Goal: Information Seeking & Learning: Check status

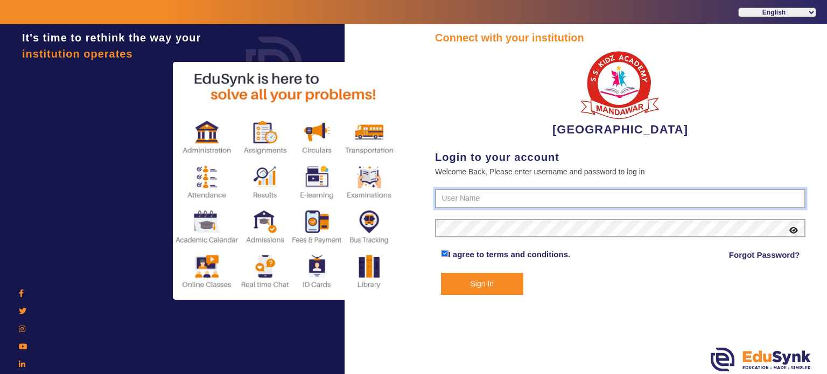
click at [482, 198] on input "text" at bounding box center [620, 198] width 370 height 19
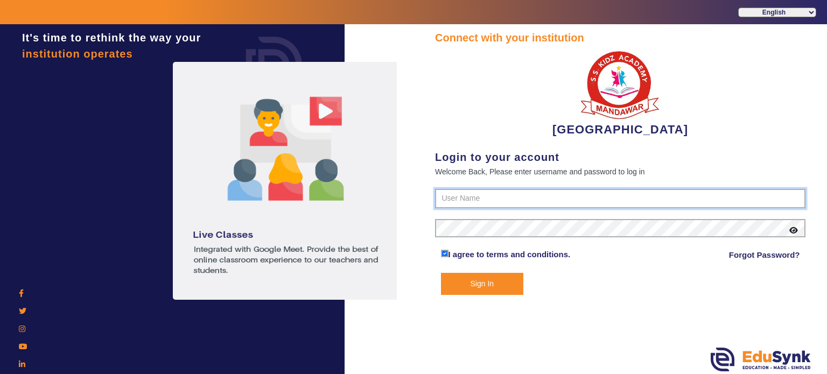
type input "9928895959"
click at [441, 273] on button "Sign In" at bounding box center [482, 284] width 83 height 22
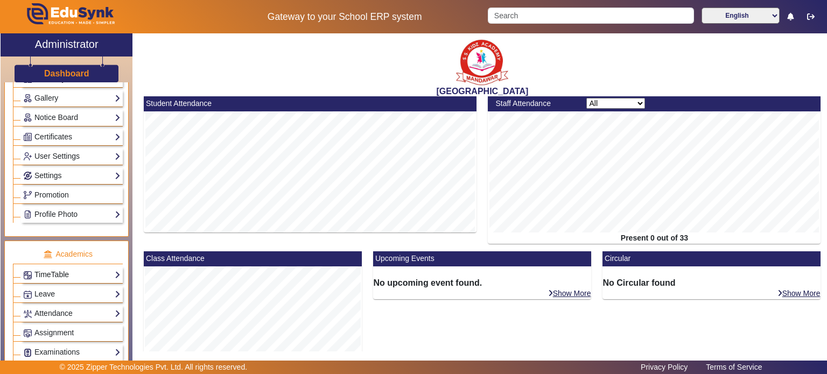
scroll to position [327, 0]
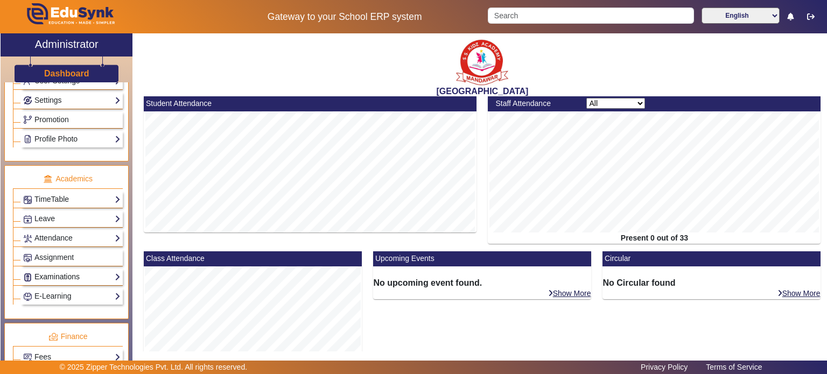
click at [70, 275] on link "Examinations" at bounding box center [71, 277] width 97 height 12
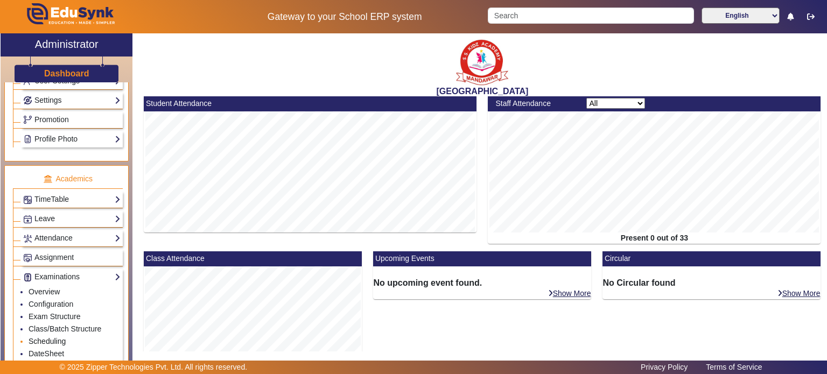
click at [57, 337] on link "Scheduling" at bounding box center [47, 341] width 37 height 9
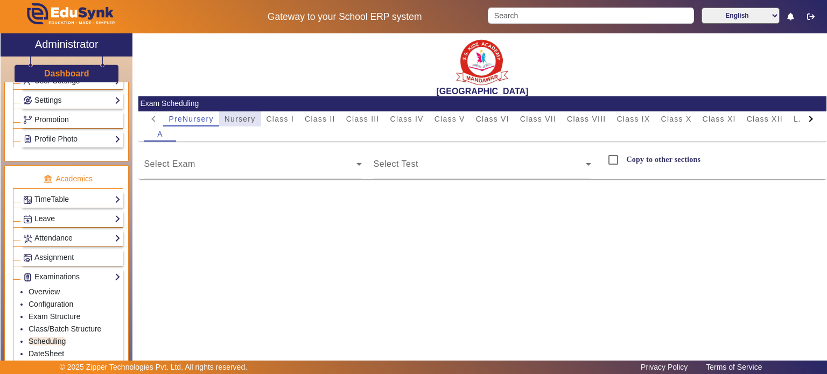
click at [240, 121] on span "Nursery" at bounding box center [240, 119] width 31 height 8
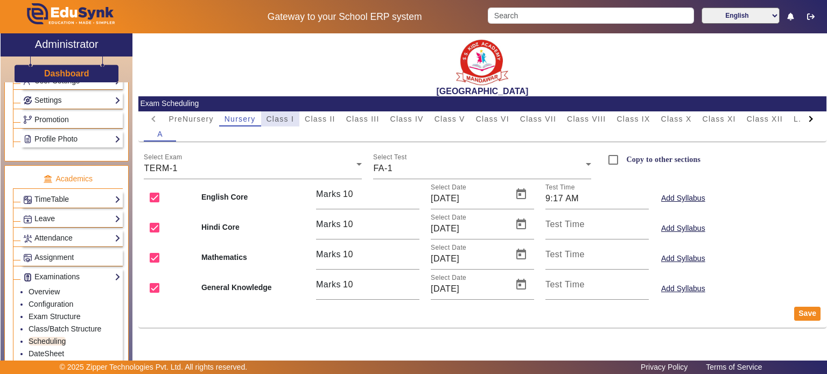
click at [283, 114] on span "Class I" at bounding box center [280, 118] width 28 height 15
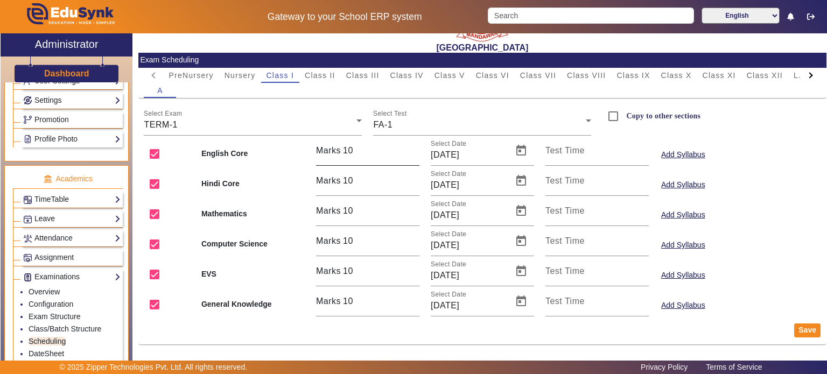
scroll to position [2, 0]
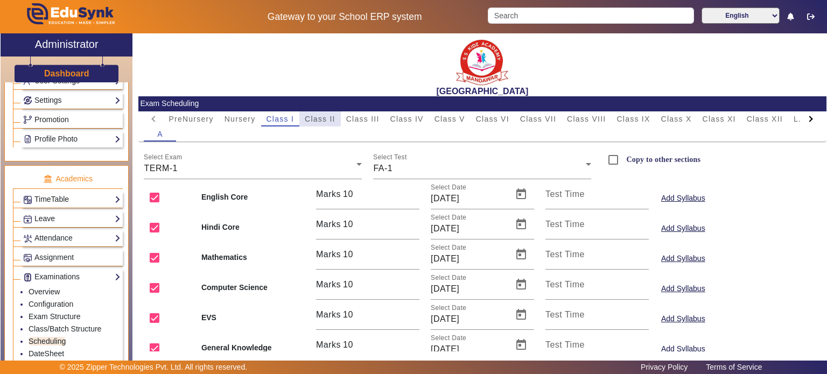
click at [325, 124] on span "Class II" at bounding box center [320, 118] width 31 height 15
click at [374, 120] on span "Class III" at bounding box center [362, 119] width 33 height 8
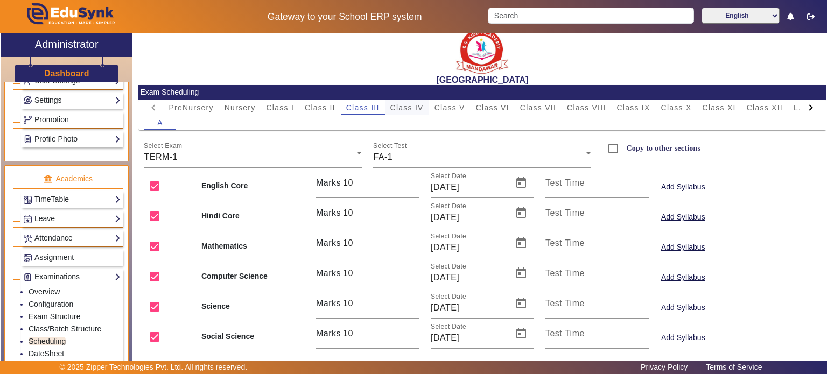
scroll to position [74, 0]
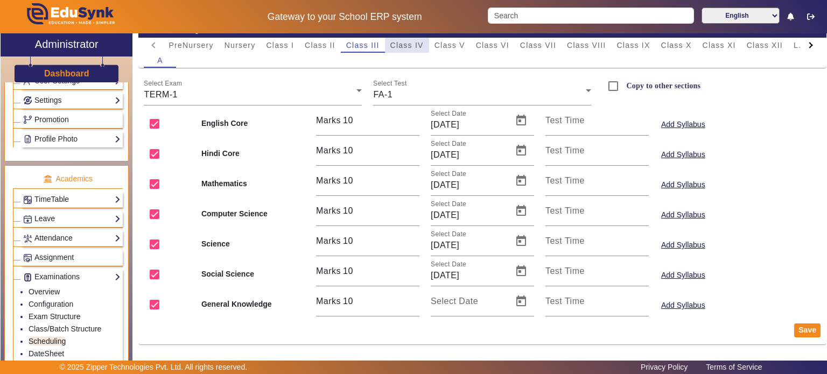
click at [404, 48] on span "Class IV" at bounding box center [406, 45] width 33 height 8
click at [457, 50] on span "Class V" at bounding box center [449, 45] width 31 height 15
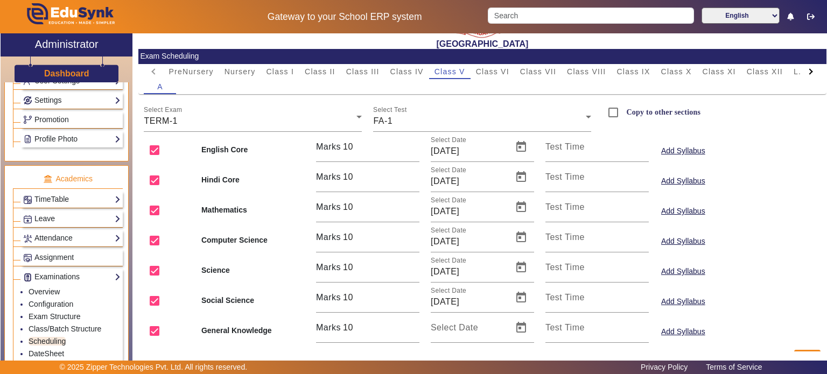
scroll to position [44, 0]
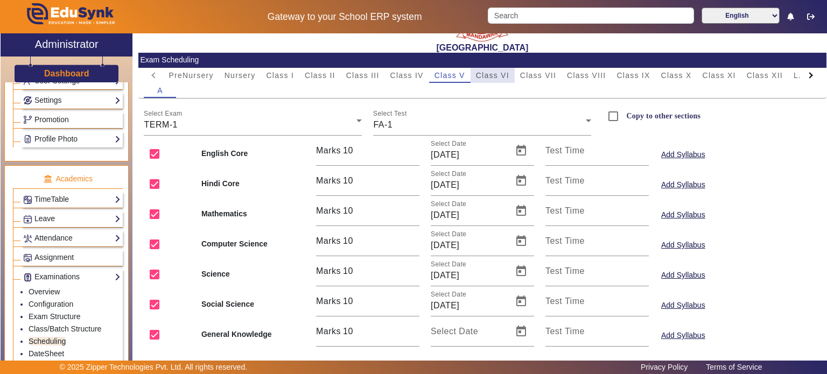
click at [490, 81] on span "Class VI" at bounding box center [492, 75] width 33 height 15
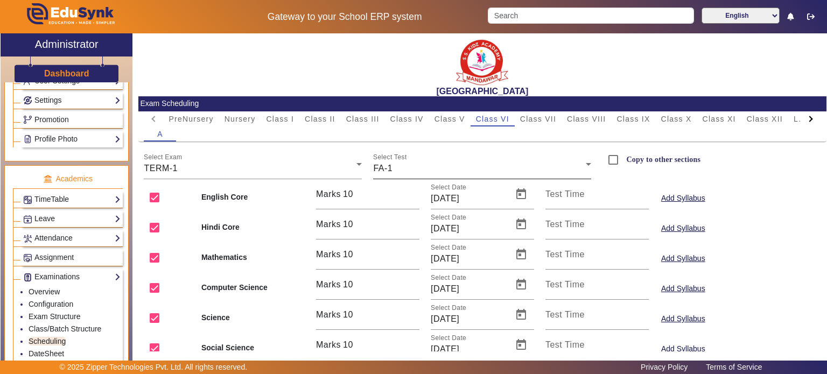
scroll to position [74, 0]
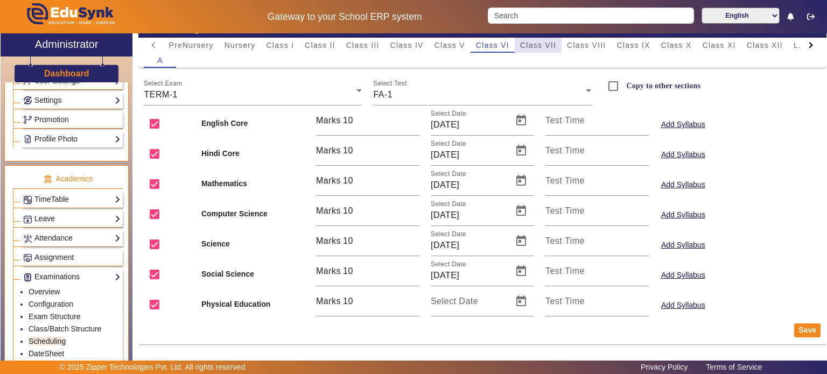
click at [541, 48] on span "Class VII" at bounding box center [538, 45] width 36 height 8
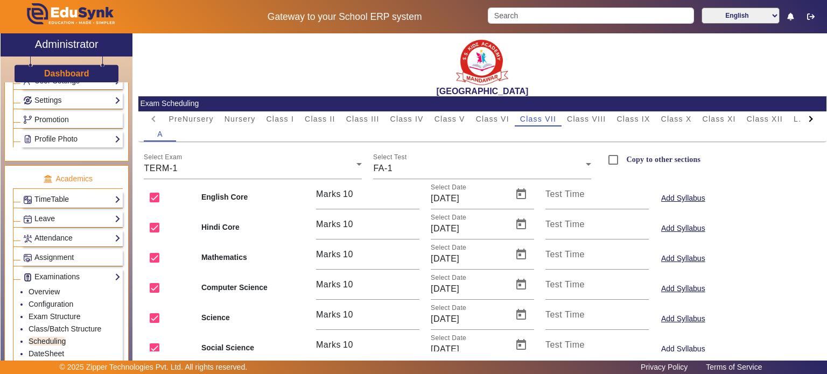
scroll to position [44, 0]
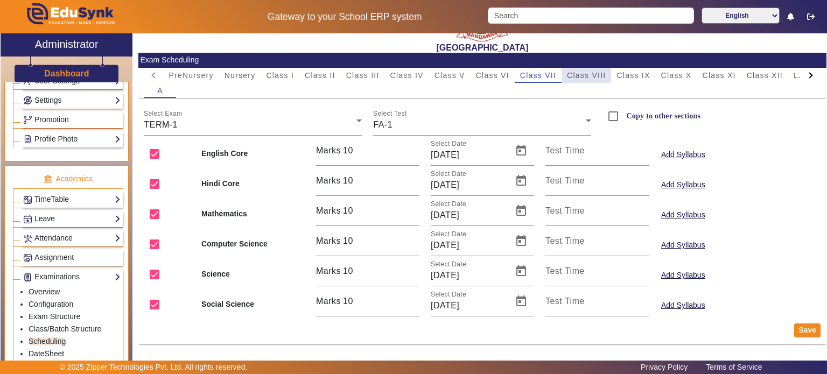
click at [590, 74] on span "Class VIII" at bounding box center [586, 76] width 39 height 8
click at [489, 85] on div "A" at bounding box center [482, 90] width 677 height 15
click at [628, 73] on span "Class IX" at bounding box center [632, 76] width 33 height 8
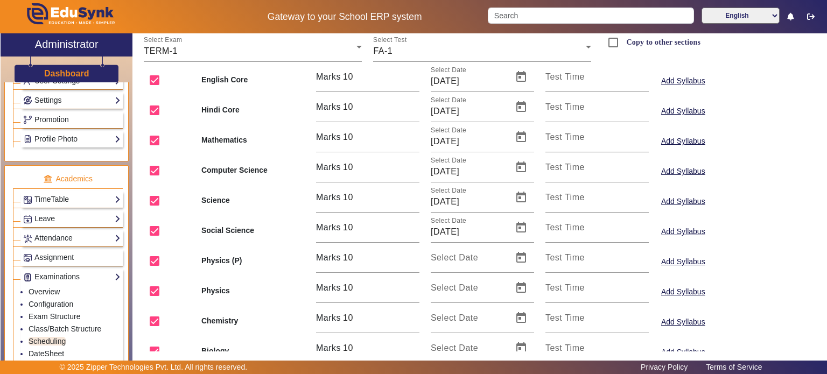
scroll to position [0, 0]
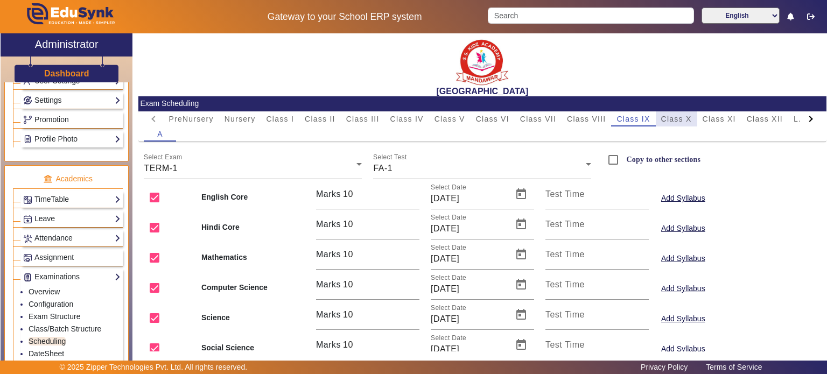
click at [673, 114] on span "Class X" at bounding box center [676, 118] width 31 height 15
click at [728, 115] on span "Class XI" at bounding box center [719, 119] width 33 height 8
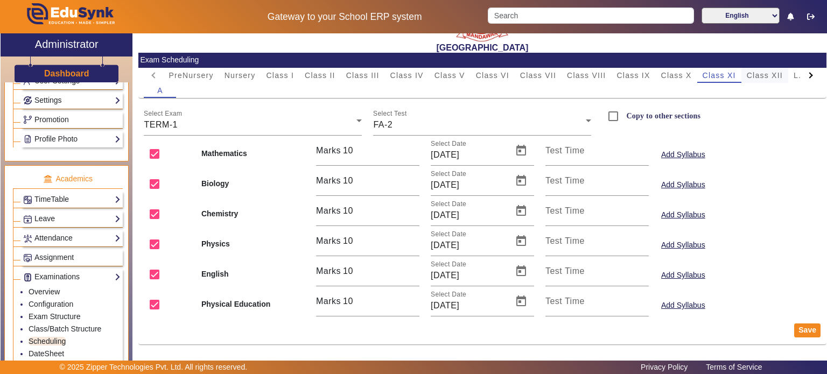
click at [759, 79] on span "Class XII" at bounding box center [765, 75] width 36 height 15
